Goal: Transaction & Acquisition: Obtain resource

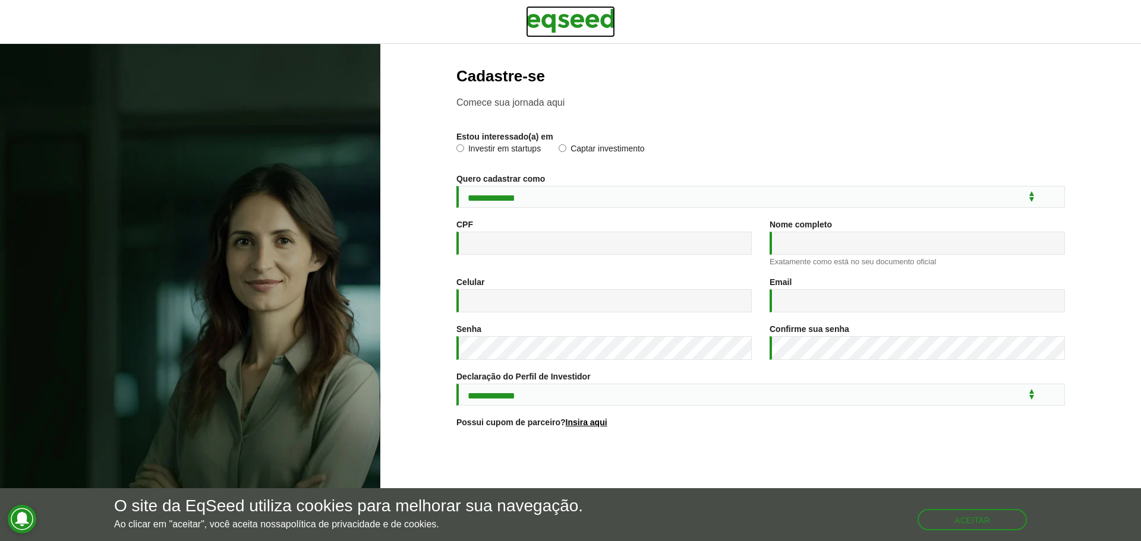
click at [575, 35] on link at bounding box center [570, 21] width 89 height 31
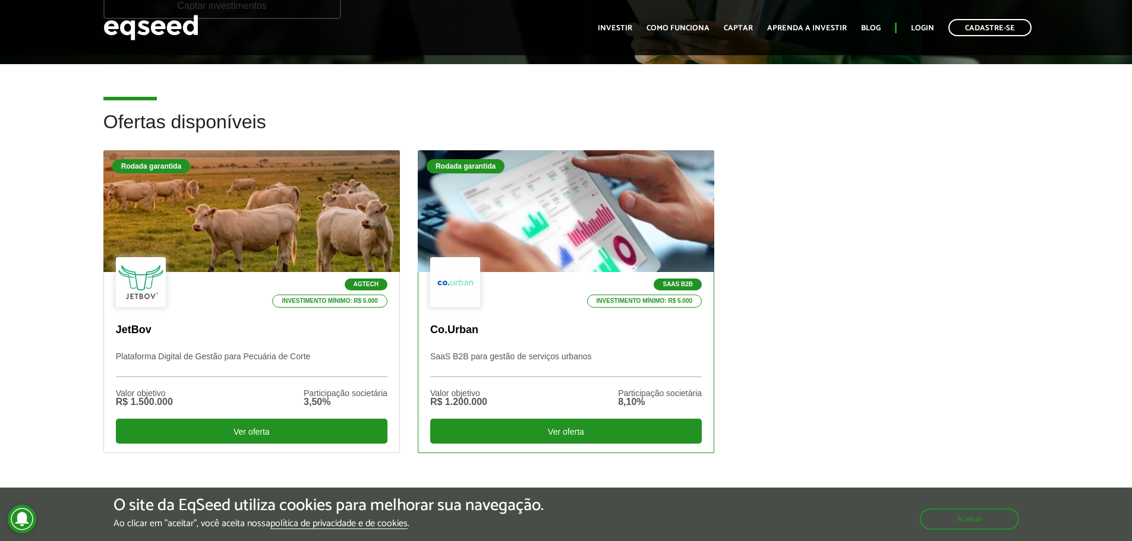
scroll to position [297, 0]
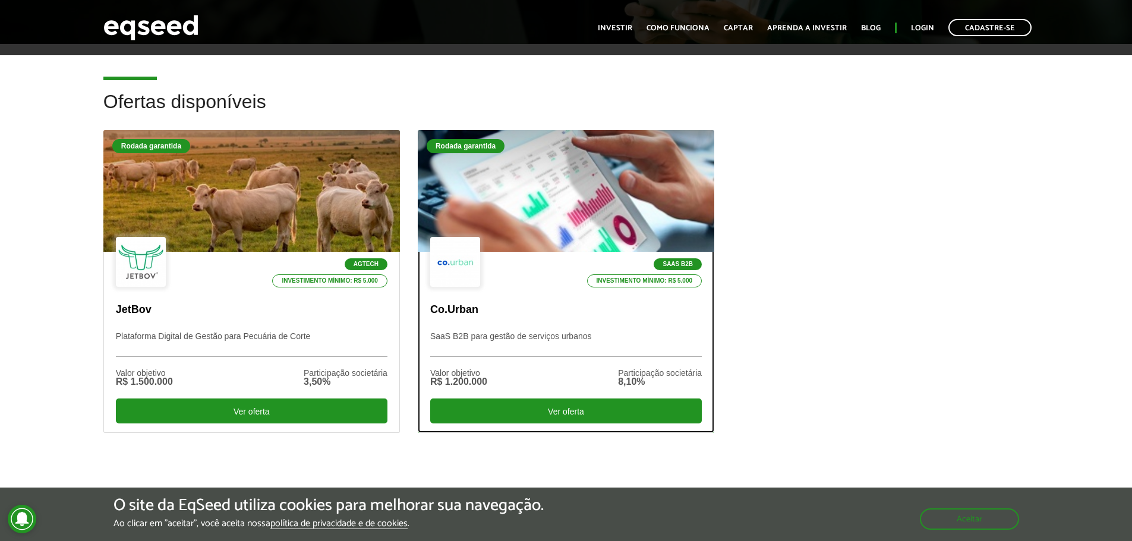
click at [531, 242] on div "SaaS B2B Investimento mínimo: R$ 5.000" at bounding box center [566, 263] width 272 height 52
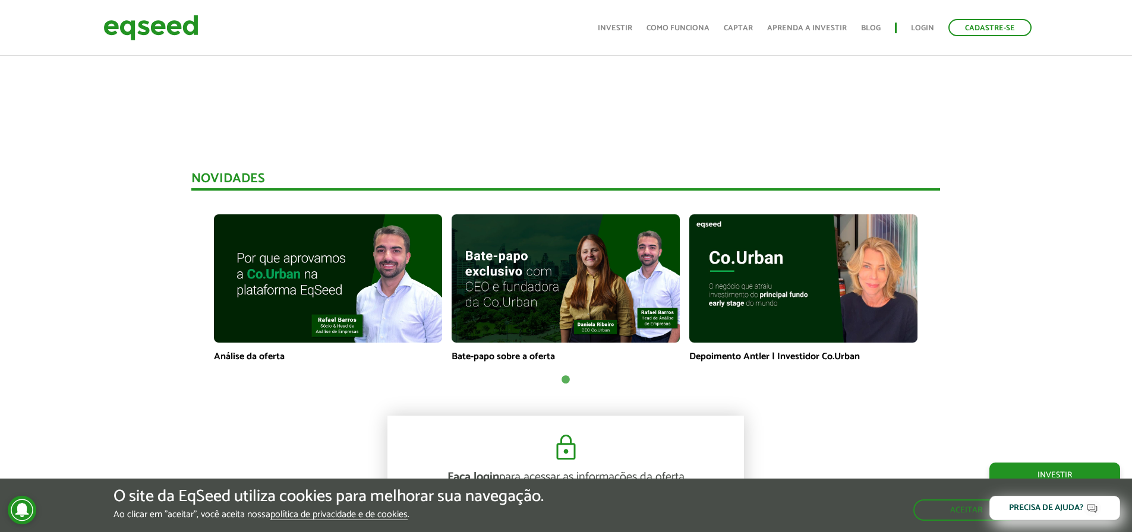
scroll to position [713, 0]
